Goal: Transaction & Acquisition: Book appointment/travel/reservation

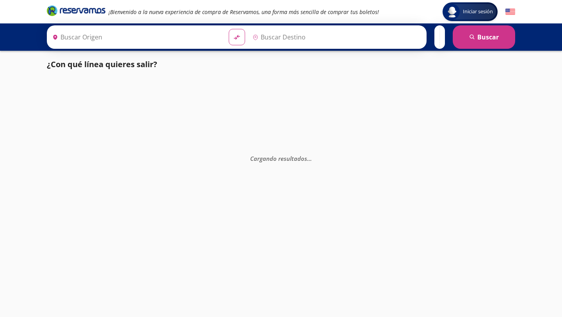
type input "[GEOGRAPHIC_DATA], [GEOGRAPHIC_DATA]"
type input "La [PERSON_NAME], [GEOGRAPHIC_DATA]"
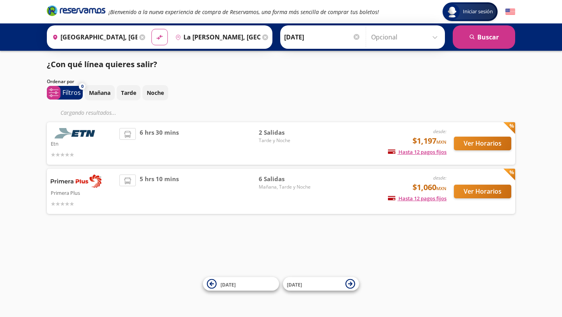
click at [434, 37] on input "Opcional" at bounding box center [406, 37] width 70 height 20
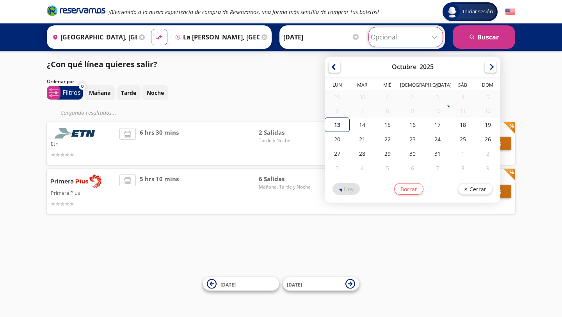
click at [402, 35] on input "Opcional" at bounding box center [406, 37] width 70 height 20
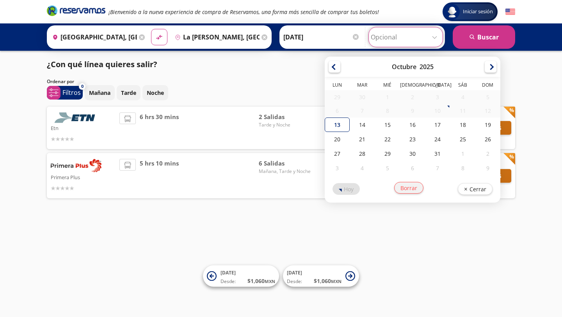
click at [410, 185] on button "Borrar" at bounding box center [408, 188] width 29 height 12
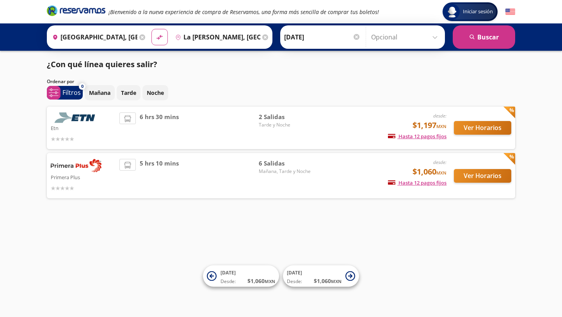
click at [85, 167] on img at bounding box center [76, 165] width 51 height 13
click at [98, 167] on img at bounding box center [76, 165] width 51 height 13
click at [476, 177] on button "Ver Horarios" at bounding box center [482, 176] width 57 height 14
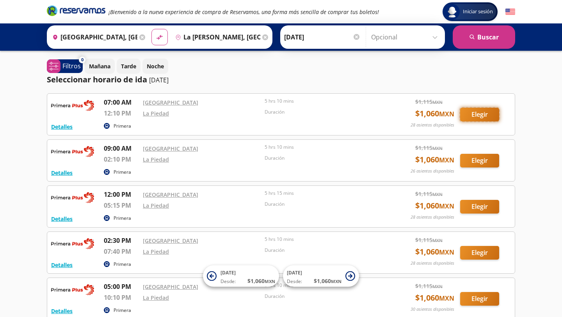
click at [472, 113] on button "Elegir" at bounding box center [479, 115] width 39 height 14
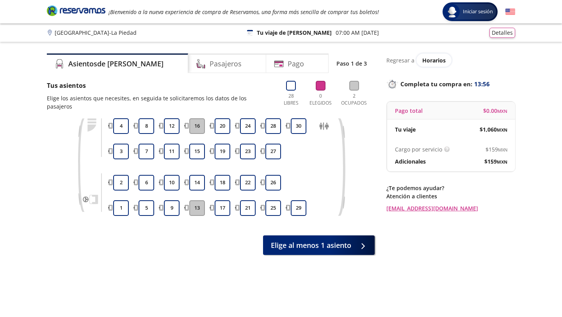
click at [538, 94] on div "Group 9 Created with Sketch. Elige tus asientos [GEOGRAPHIC_DATA] - La [PERSON_…" at bounding box center [281, 187] width 562 height 374
click at [210, 64] on h4 "Pasajeros" at bounding box center [226, 64] width 32 height 11
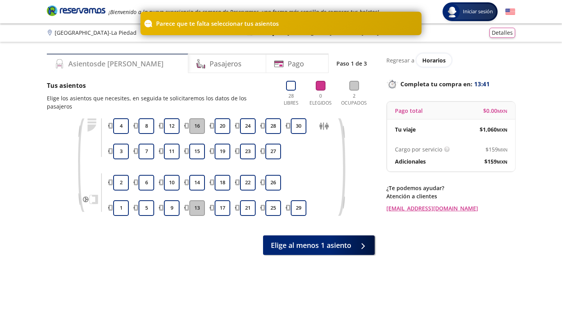
click at [101, 67] on h4 "Asientos de [PERSON_NAME]" at bounding box center [115, 64] width 95 height 11
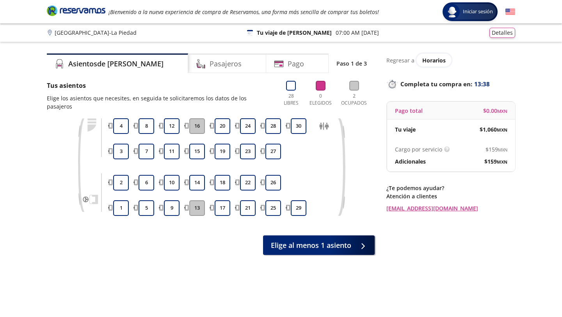
click at [196, 120] on button "16" at bounding box center [197, 126] width 16 height 16
click at [170, 121] on button "12" at bounding box center [172, 126] width 16 height 16
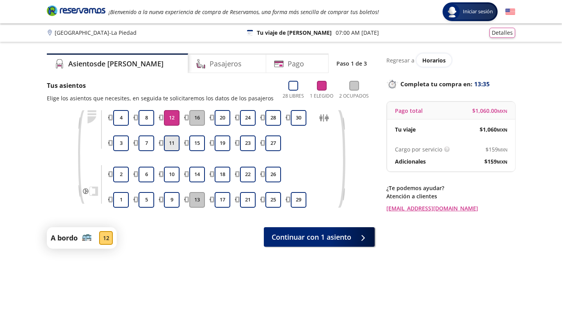
click at [176, 141] on button "11" at bounding box center [172, 143] width 16 height 16
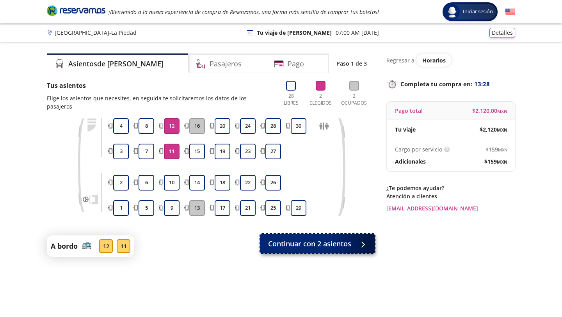
click at [330, 238] on span "Continuar con 2 asientos" at bounding box center [309, 243] width 83 height 11
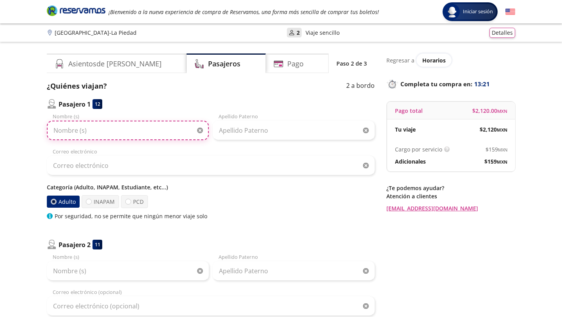
click at [109, 135] on input "Nombre (s)" at bounding box center [128, 131] width 162 height 20
type input "Sojhi [PERSON_NAME]"
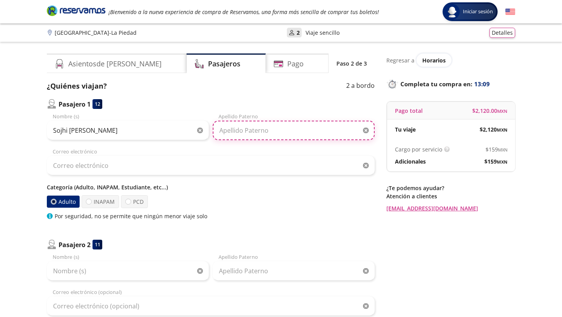
click at [239, 134] on input "Apellido Paterno" at bounding box center [294, 131] width 162 height 20
type input "[PERSON_NAME]"
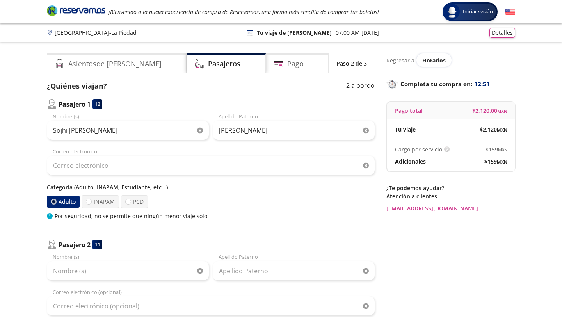
click at [239, 191] on p "Categoría (Adulto, INAPAM, Estudiante, etc...)" at bounding box center [211, 187] width 328 height 8
click at [86, 153] on div "Correo electrónico" at bounding box center [211, 161] width 328 height 27
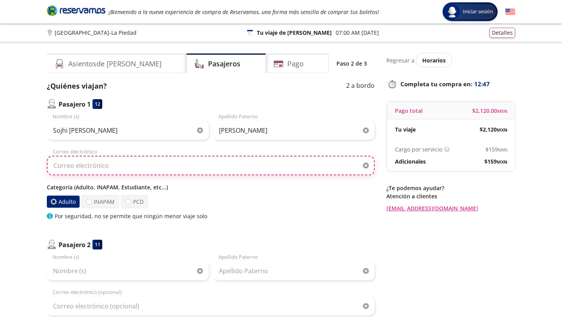
click at [100, 169] on input "Correo electrónico" at bounding box center [211, 166] width 328 height 20
type input "[PERSON_NAME][EMAIL_ADDRESS][PERSON_NAME][DOMAIN_NAME]"
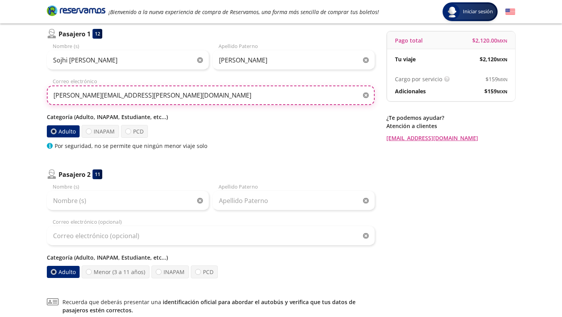
scroll to position [72, 0]
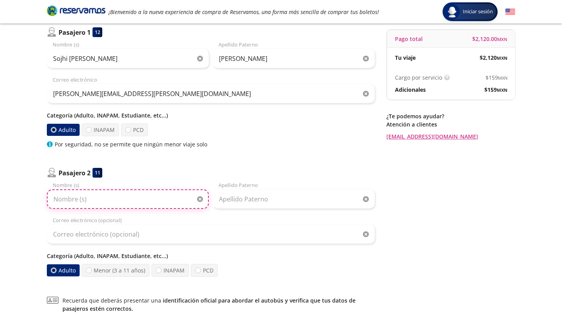
click at [98, 200] on input "Nombre (s)" at bounding box center [128, 199] width 162 height 20
type input "[PERSON_NAME]"
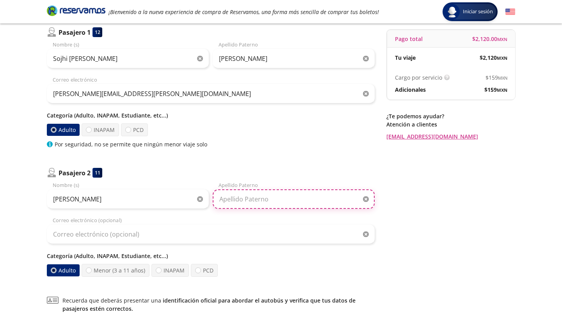
click at [229, 203] on input "Apellido Paterno" at bounding box center [294, 199] width 162 height 20
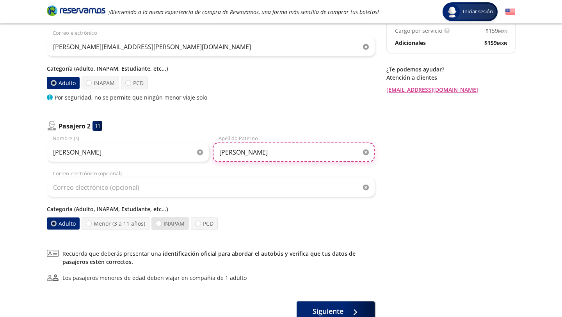
scroll to position [120, 0]
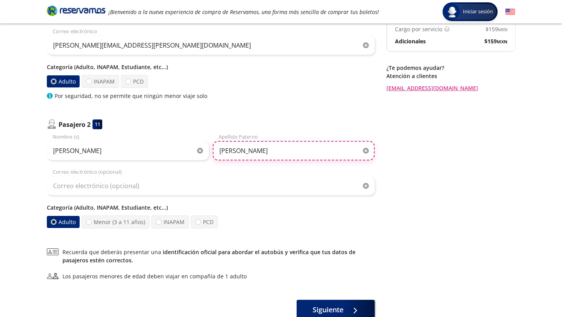
type input "[PERSON_NAME]"
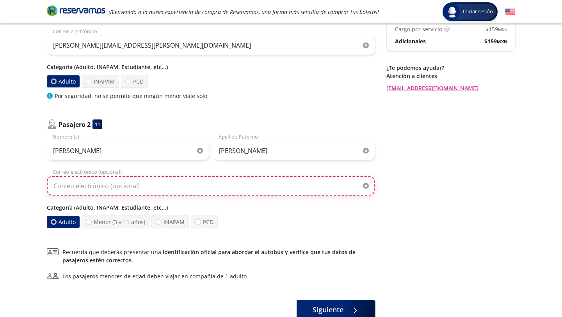
click at [132, 185] on input "Correo electrónico (opcional)" at bounding box center [211, 186] width 328 height 20
type input "[PERSON_NAME][EMAIL_ADDRESS][PERSON_NAME][DOMAIN_NAME]"
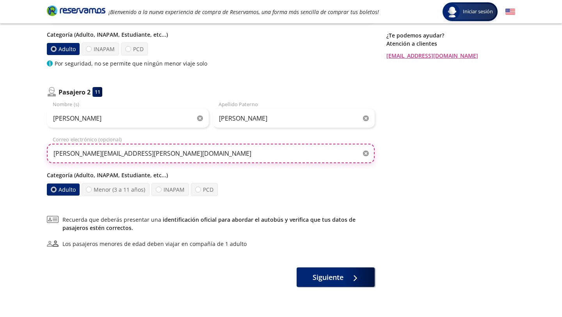
scroll to position [173, 0]
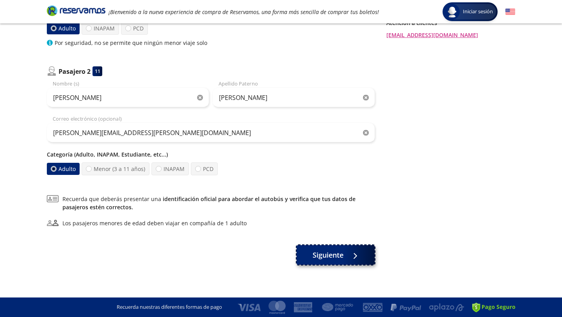
click at [357, 254] on icon at bounding box center [354, 256] width 6 height 6
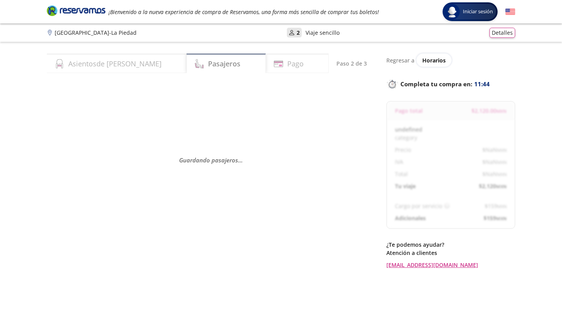
select select "MX"
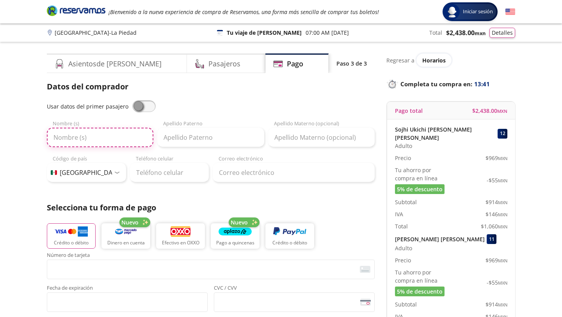
click at [105, 139] on input "Nombre (s)" at bounding box center [100, 138] width 107 height 20
type input "[PERSON_NAME]"
type input "[PERSON_NAME] [PERSON_NAME]"
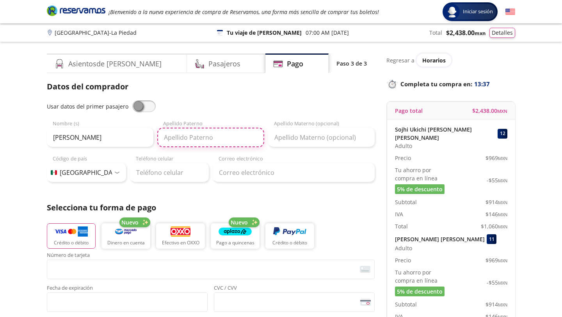
click at [195, 141] on input "Apellido Paterno" at bounding box center [210, 138] width 107 height 20
type input "[PERSON_NAME]"
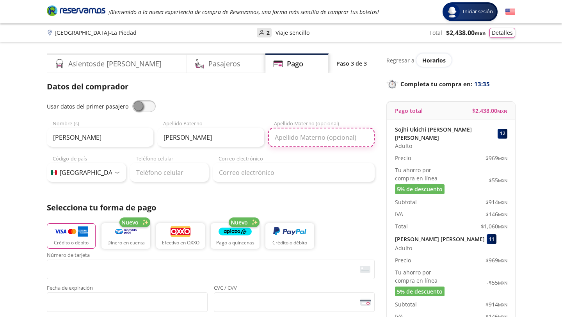
click at [302, 137] on input "Apellido Materno (opcional)" at bounding box center [321, 138] width 107 height 20
type input "[PERSON_NAME]"
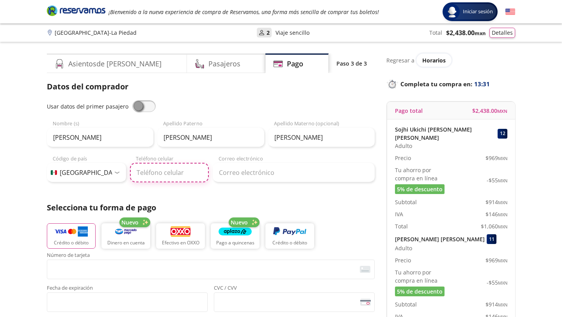
click at [178, 170] on input "Teléfono celular" at bounding box center [169, 173] width 79 height 20
type input "55 3392 4567"
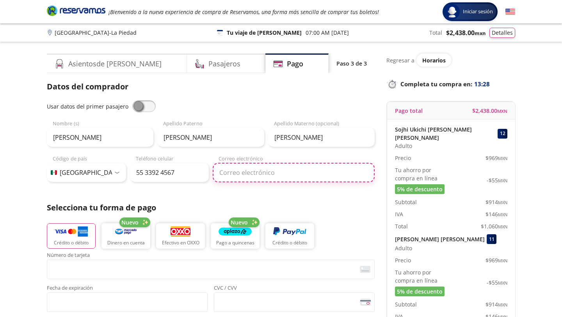
click at [253, 172] on input "Correo electrónico" at bounding box center [294, 173] width 162 height 20
type input "[PERSON_NAME][EMAIL_ADDRESS][PERSON_NAME][DOMAIN_NAME]"
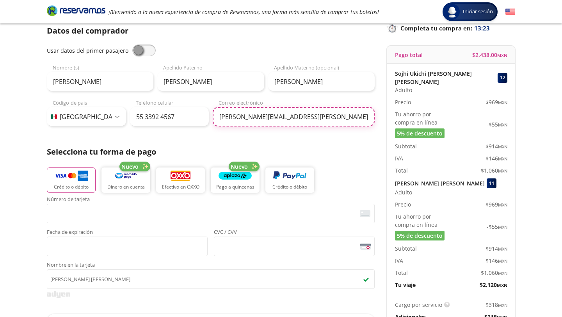
scroll to position [57, 0]
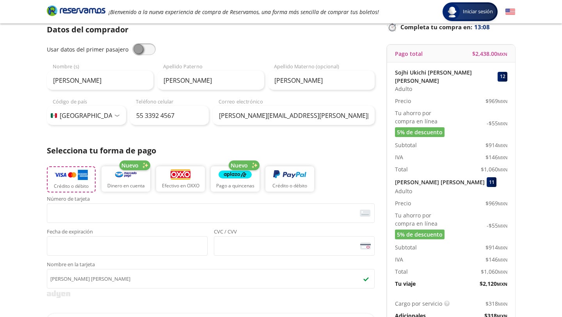
click at [73, 182] on button "Crédito o débito" at bounding box center [71, 179] width 49 height 26
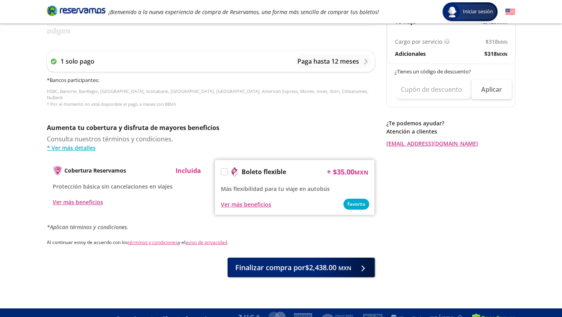
scroll to position [324, 0]
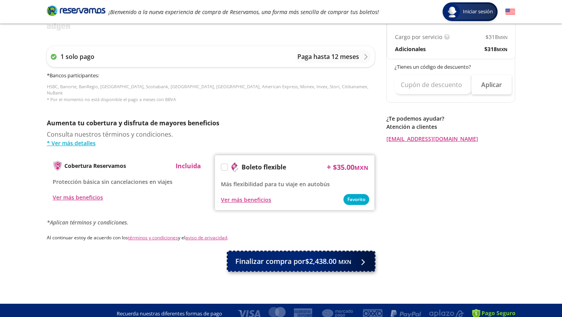
click at [290, 256] on span "Finalizar compra por $2,438.00 MXN" at bounding box center [293, 261] width 116 height 11
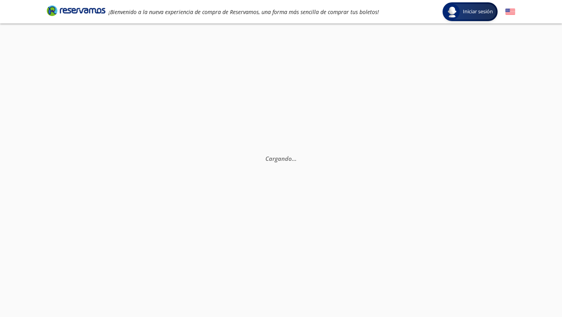
scroll to position [20, 0]
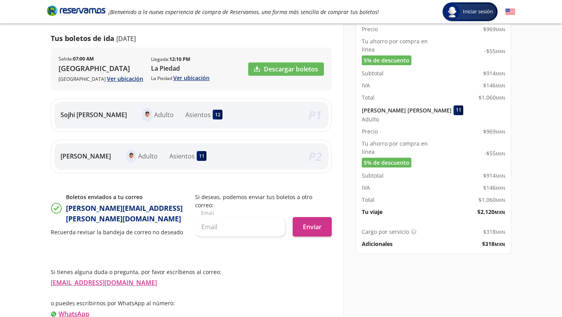
scroll to position [151, 0]
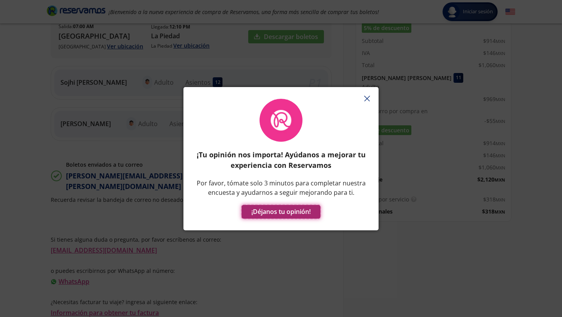
click at [299, 209] on button "¡Déjanos tu opinión!" at bounding box center [281, 212] width 79 height 14
